Goal: Complete application form

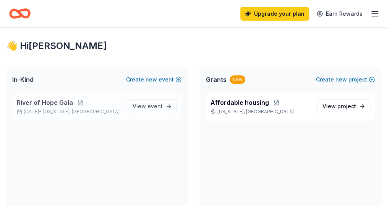
click at [47, 107] on span "River of Hope Gala" at bounding box center [45, 102] width 56 height 9
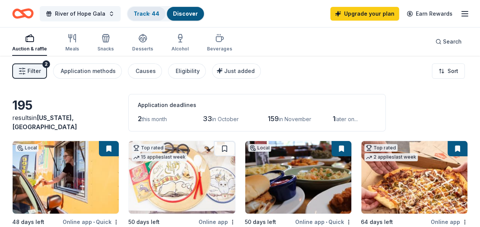
click at [146, 15] on link "Track · 44" at bounding box center [147, 13] width 26 height 6
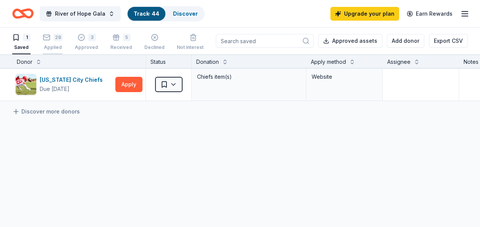
click at [48, 48] on div "Applied" at bounding box center [53, 47] width 20 height 6
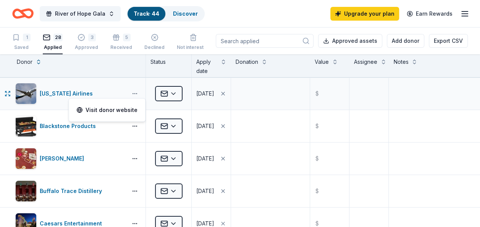
click at [136, 92] on button "button" at bounding box center [134, 94] width 15 height 6
click at [8, 94] on icon "button" at bounding box center [8, 94] width 6 height 6
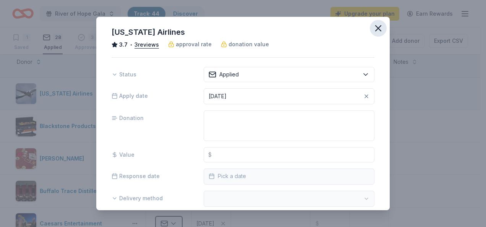
click at [376, 28] on icon "button" at bounding box center [378, 28] width 5 height 5
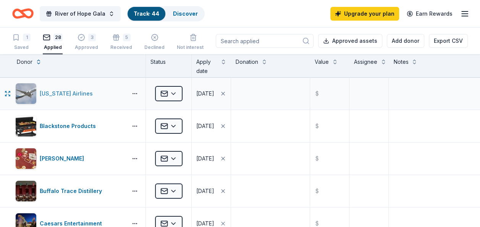
click at [54, 94] on div "[US_STATE] Airlines" at bounding box center [68, 93] width 56 height 9
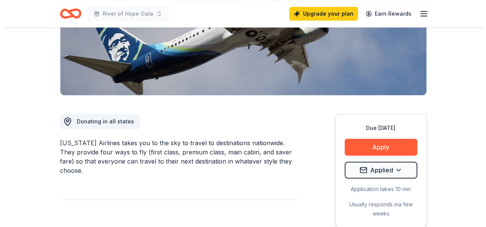
scroll to position [138, 0]
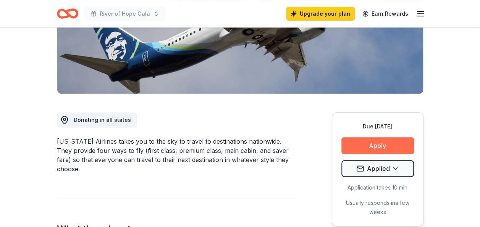
click at [381, 148] on button "Apply" at bounding box center [378, 145] width 73 height 17
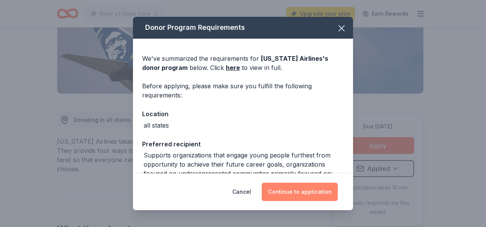
click at [306, 190] on button "Continue to application" at bounding box center [300, 192] width 76 height 18
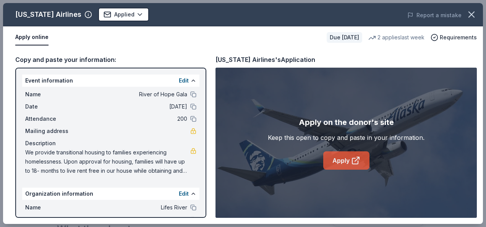
click at [334, 165] on link "Apply" at bounding box center [346, 160] width 46 height 18
